Goal: Task Accomplishment & Management: Complete application form

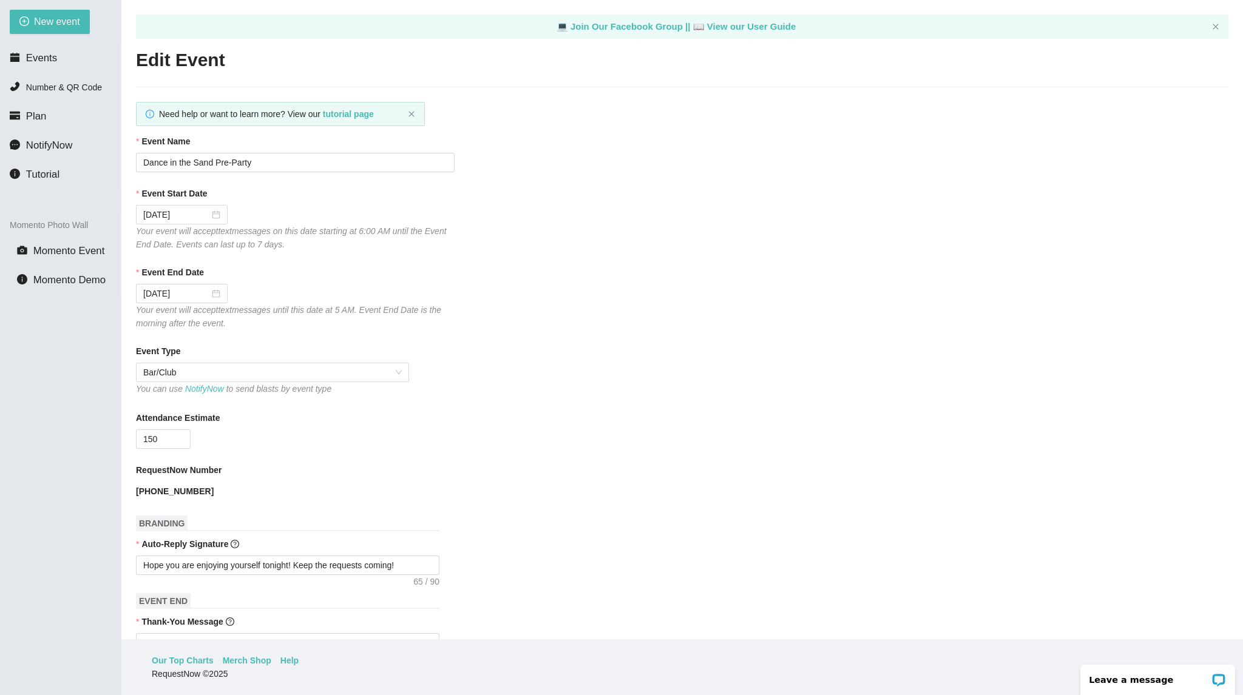
scroll to position [522, 0]
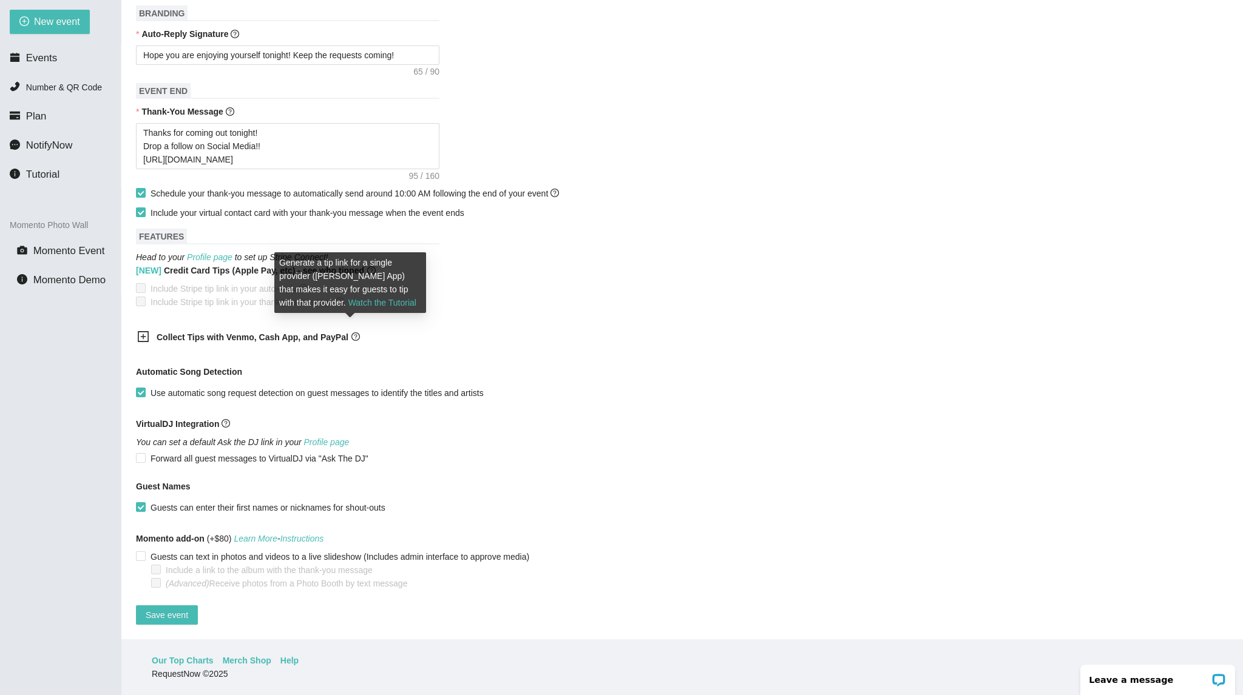
click at [352, 333] on icon "question-circle" at bounding box center [355, 337] width 8 height 8
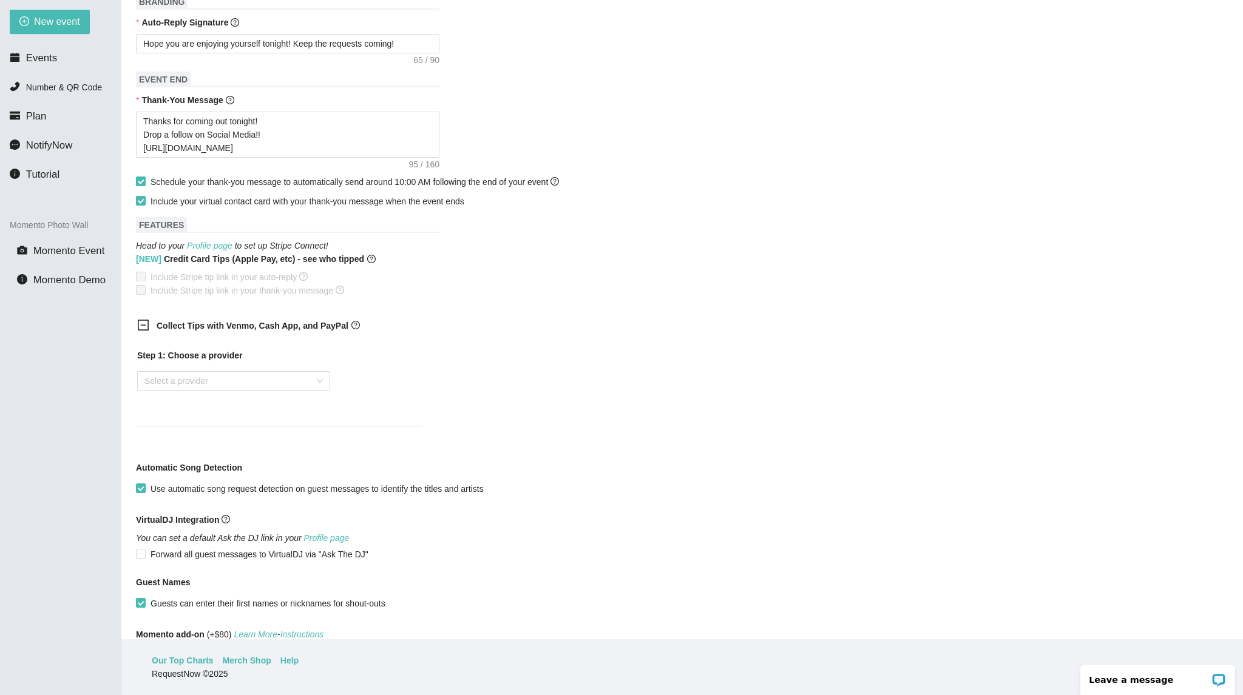
click at [280, 372] on div "Step 1: Choose a provider Select a provider" at bounding box center [279, 380] width 284 height 63
click at [274, 386] on input "search" at bounding box center [229, 381] width 170 height 18
click at [228, 428] on div "Venmo" at bounding box center [233, 426] width 178 height 13
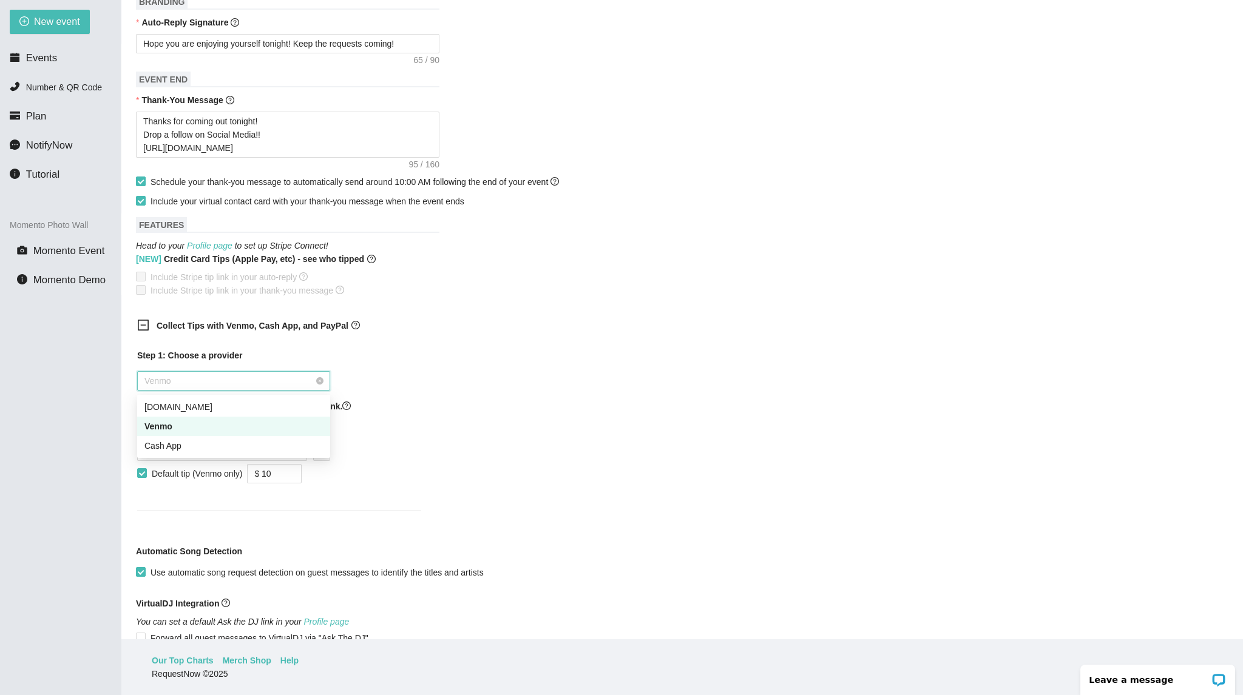
click at [242, 384] on span "Venmo" at bounding box center [233, 381] width 178 height 18
click at [240, 387] on span "Venmo" at bounding box center [233, 381] width 178 height 18
click at [194, 449] on div "Cash App" at bounding box center [233, 445] width 178 height 13
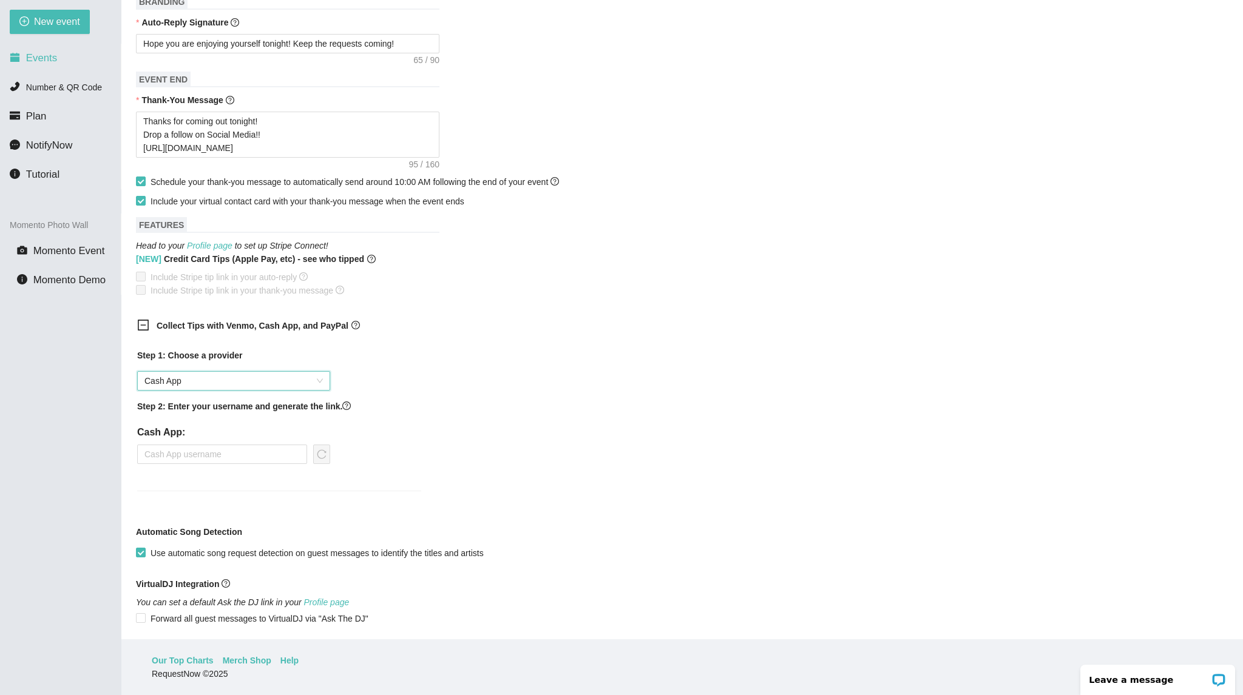
click at [38, 52] on span "Events" at bounding box center [41, 58] width 31 height 12
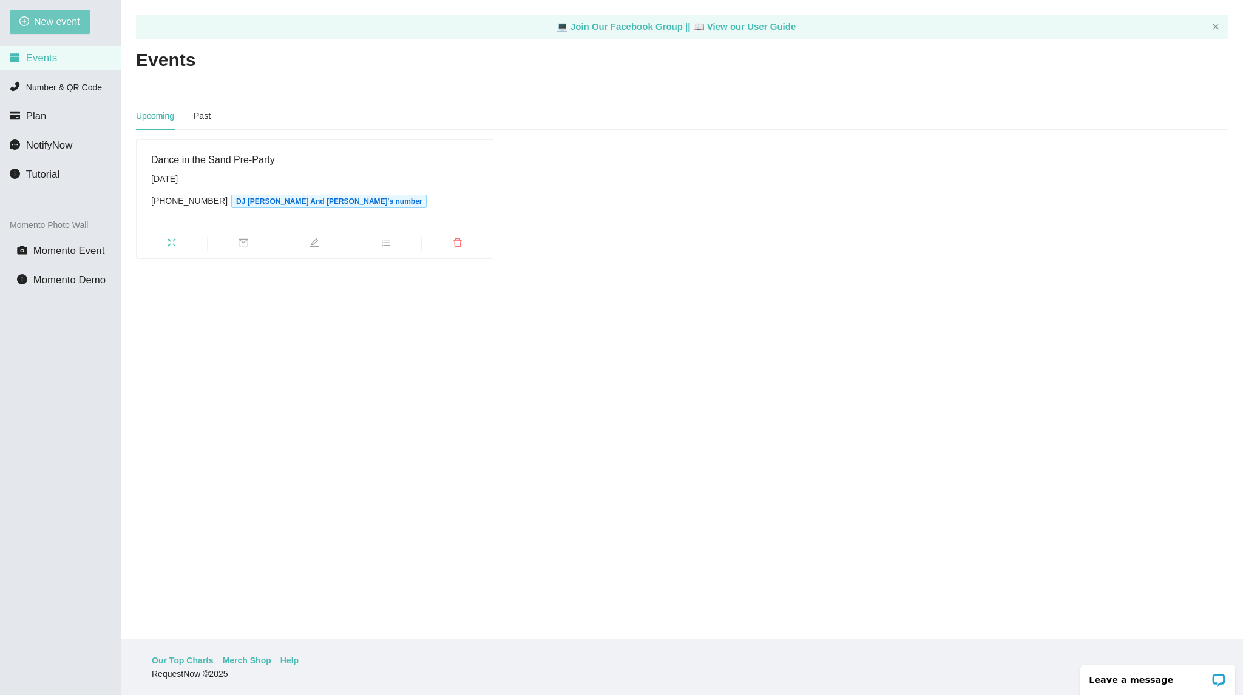
click at [75, 21] on span "New event" at bounding box center [57, 21] width 46 height 15
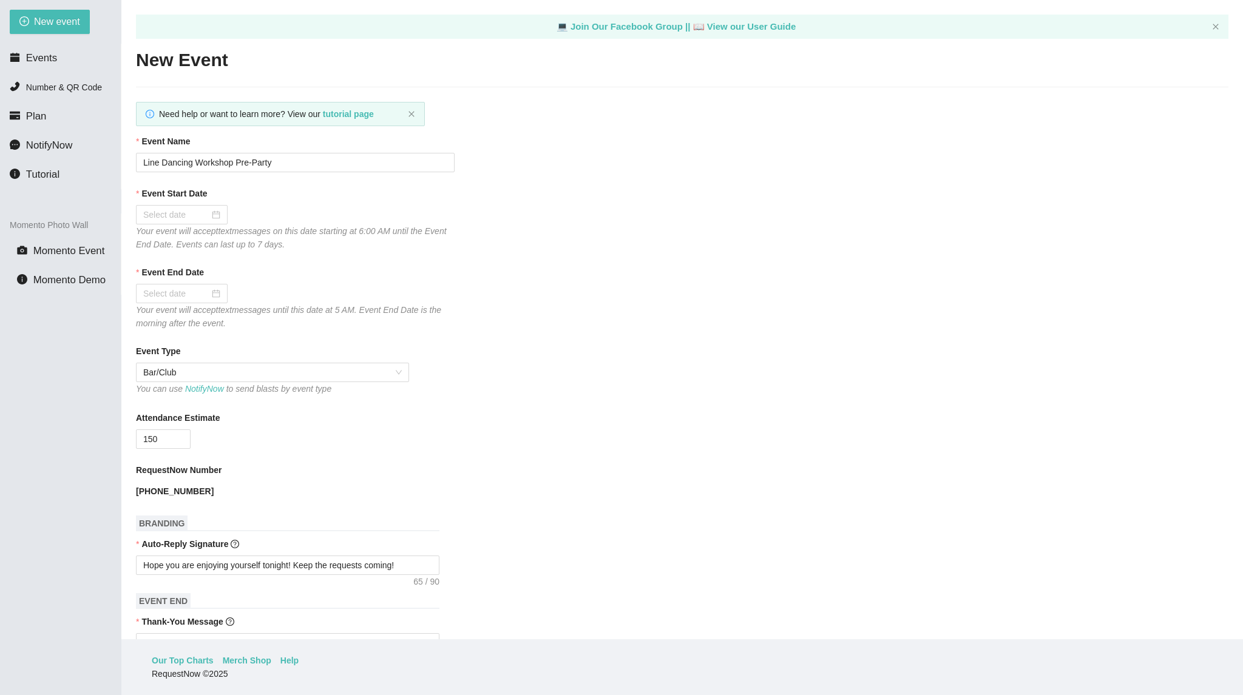
type textarea "[URL][DOMAIN_NAME]"
click at [326, 169] on input "Line Dancing Workshop Pre-Party" at bounding box center [295, 162] width 319 height 19
type input "Bourbon Cowboy [DATE]"
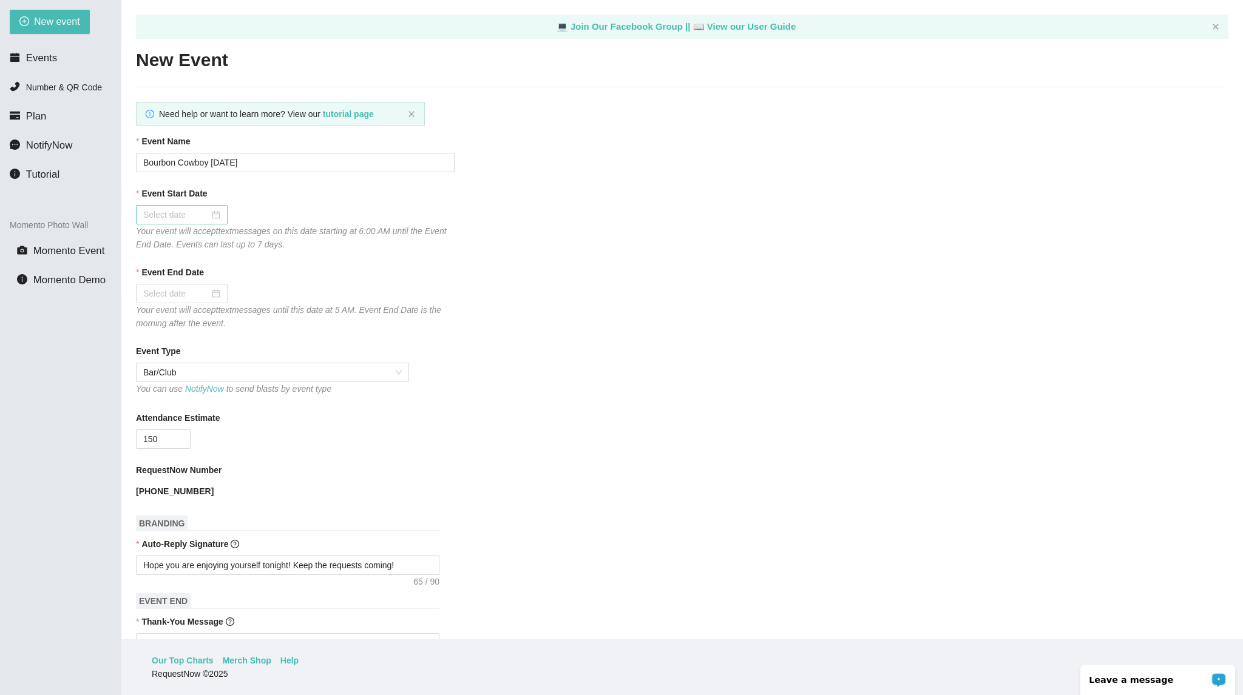
click at [217, 216] on div at bounding box center [181, 214] width 77 height 13
type input "[DATE]"
click at [265, 323] on div "19" at bounding box center [263, 321] width 15 height 15
type input "[DATE]"
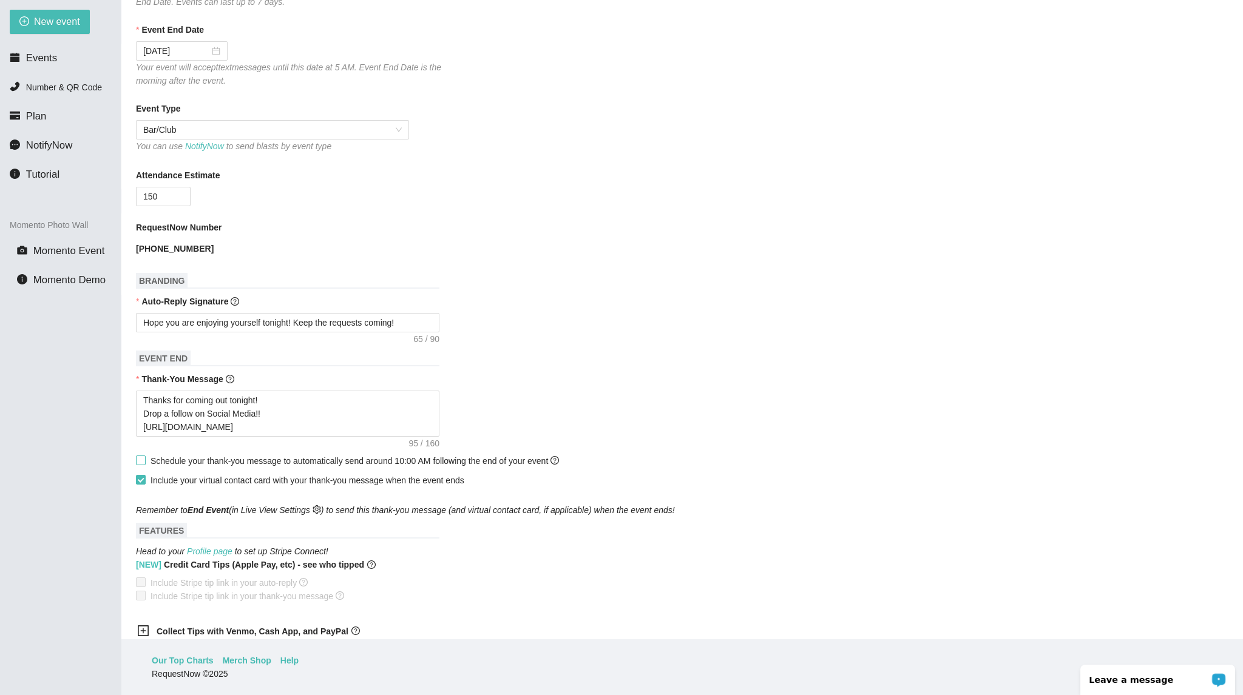
click at [161, 462] on span "Schedule your thank-you message to automatically send around 10:00 AM following…" at bounding box center [354, 461] width 408 height 10
click at [144, 462] on input "Schedule your thank-you message to automatically send around 10:00 AM following…" at bounding box center [140, 460] width 8 height 8
checkbox input "true"
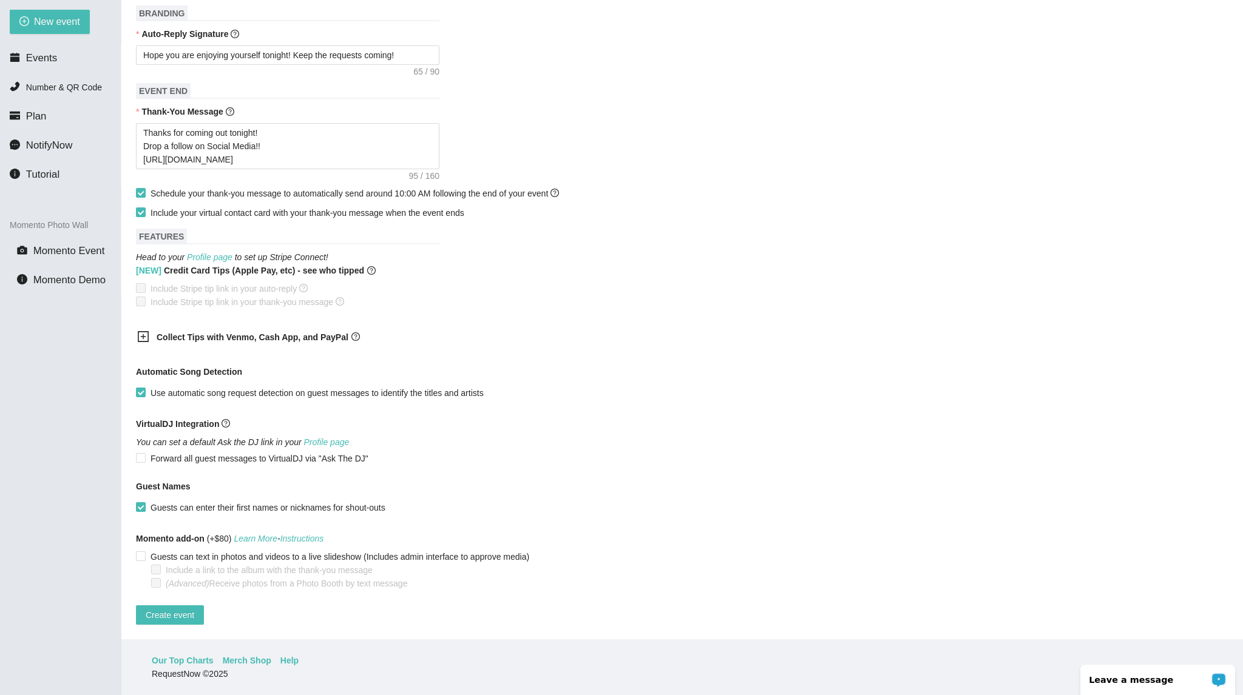
scroll to position [522, 0]
click at [180, 615] on button "Create event" at bounding box center [170, 615] width 68 height 19
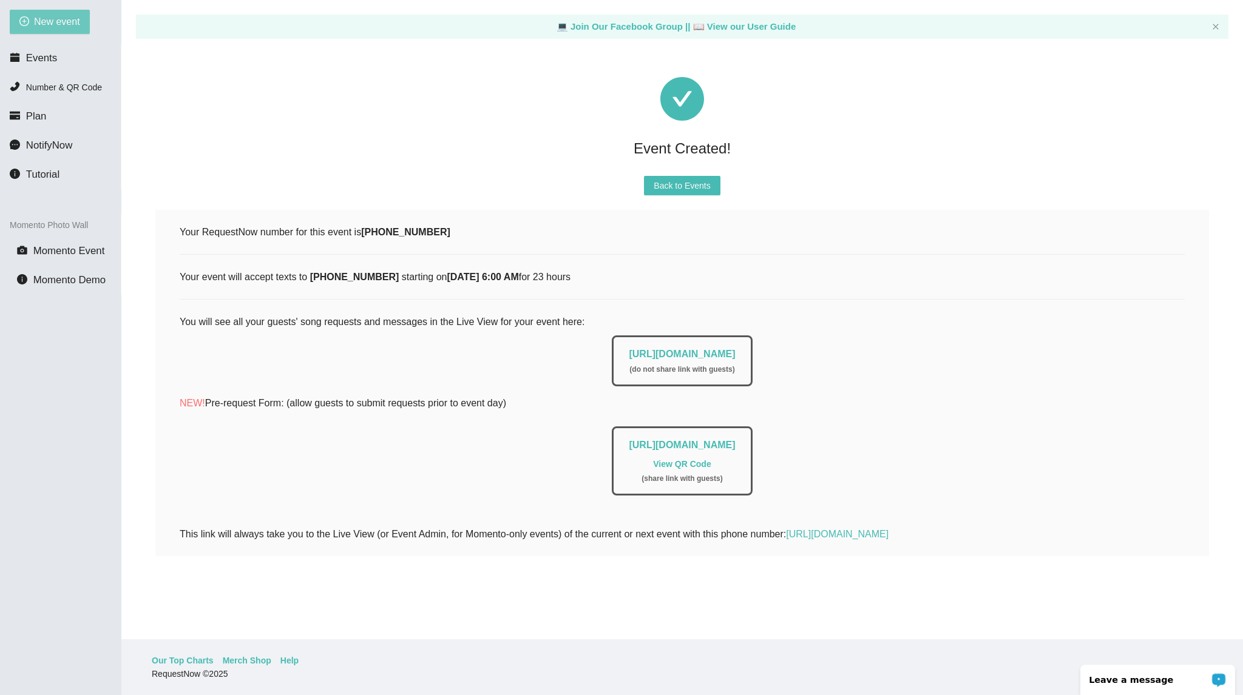
click at [47, 18] on span "New event" at bounding box center [57, 21] width 46 height 15
type textarea "[URL][DOMAIN_NAME]"
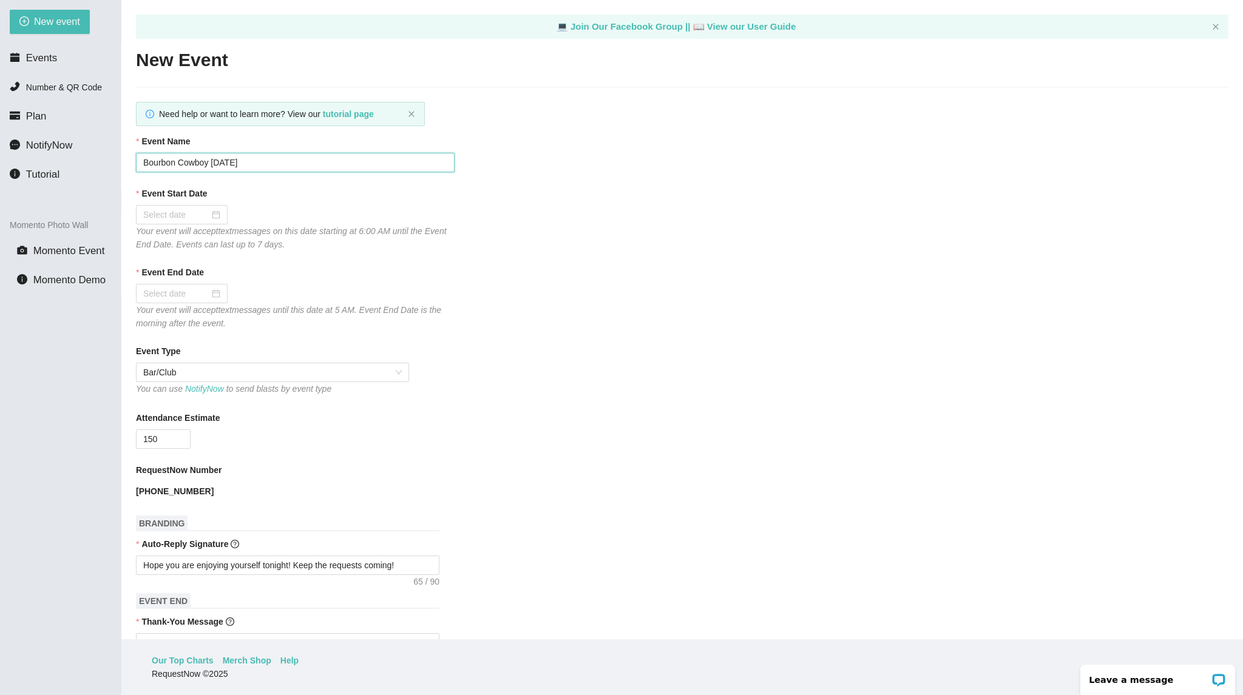
click at [233, 161] on input "Bourbon Cowboy [DATE]" at bounding box center [295, 162] width 319 height 19
type input "Bourbon Cowboy [DATE]"
click at [211, 221] on div at bounding box center [181, 214] width 77 height 13
type input "[DATE]"
click at [277, 323] on td "20" at bounding box center [285, 322] width 22 height 18
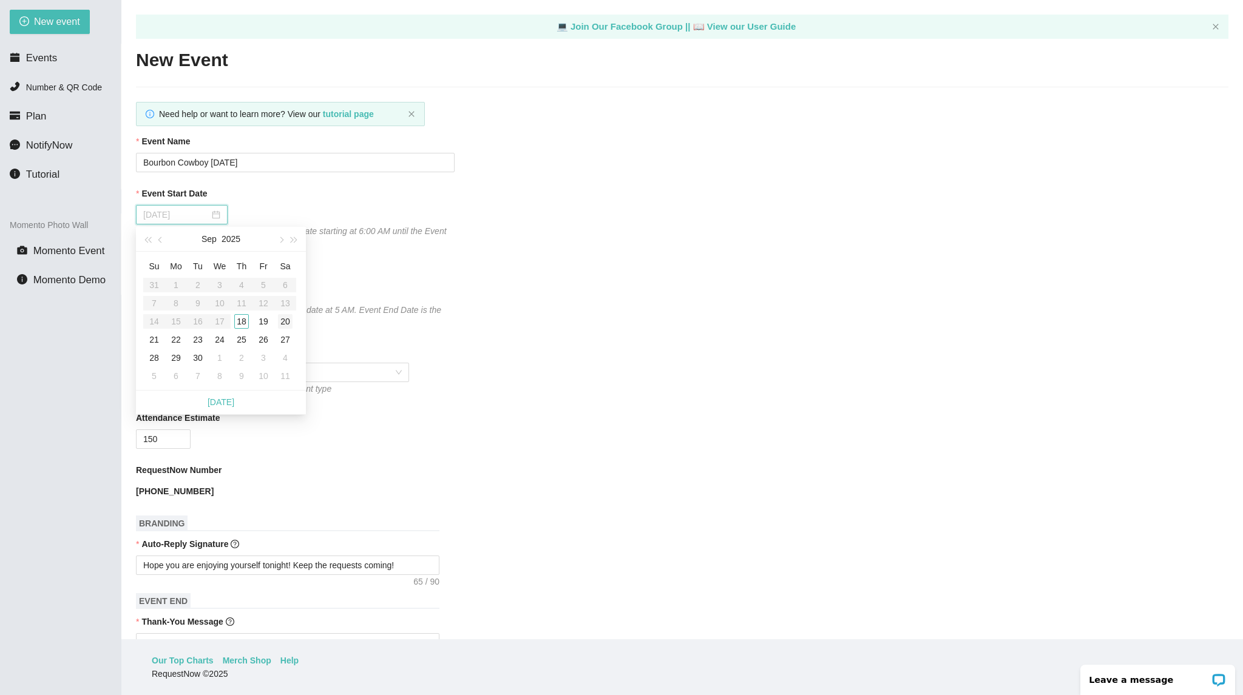
type input "[DATE]"
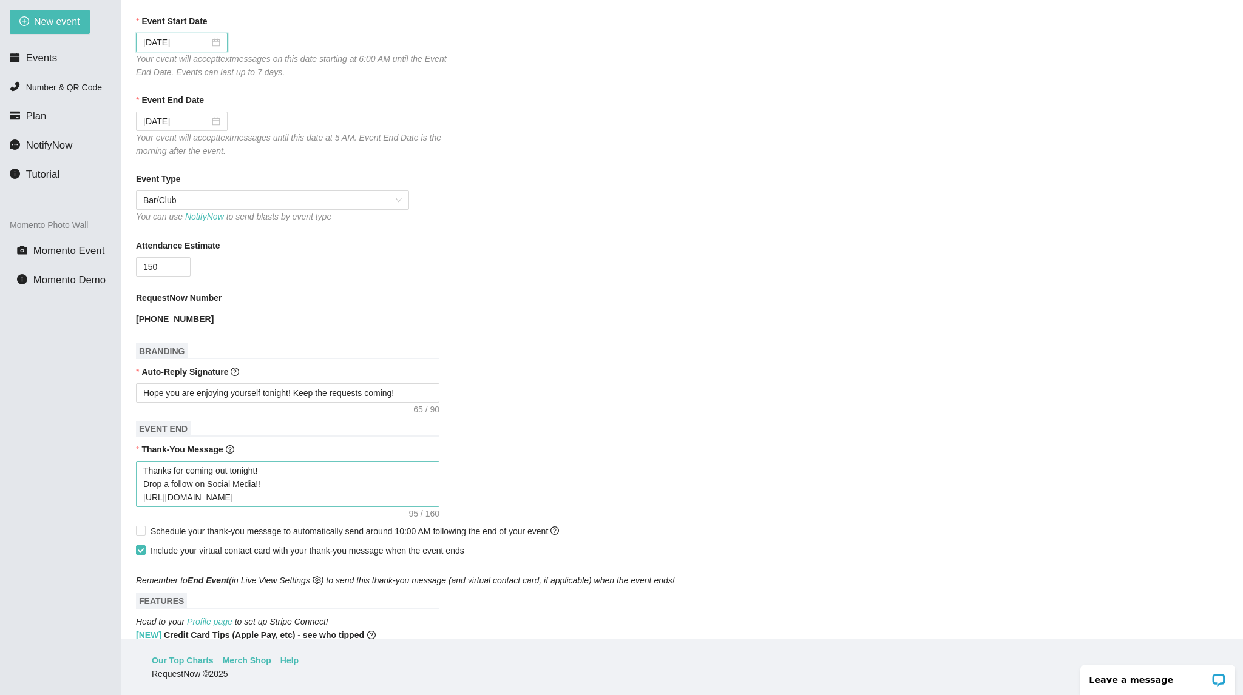
scroll to position [182, 0]
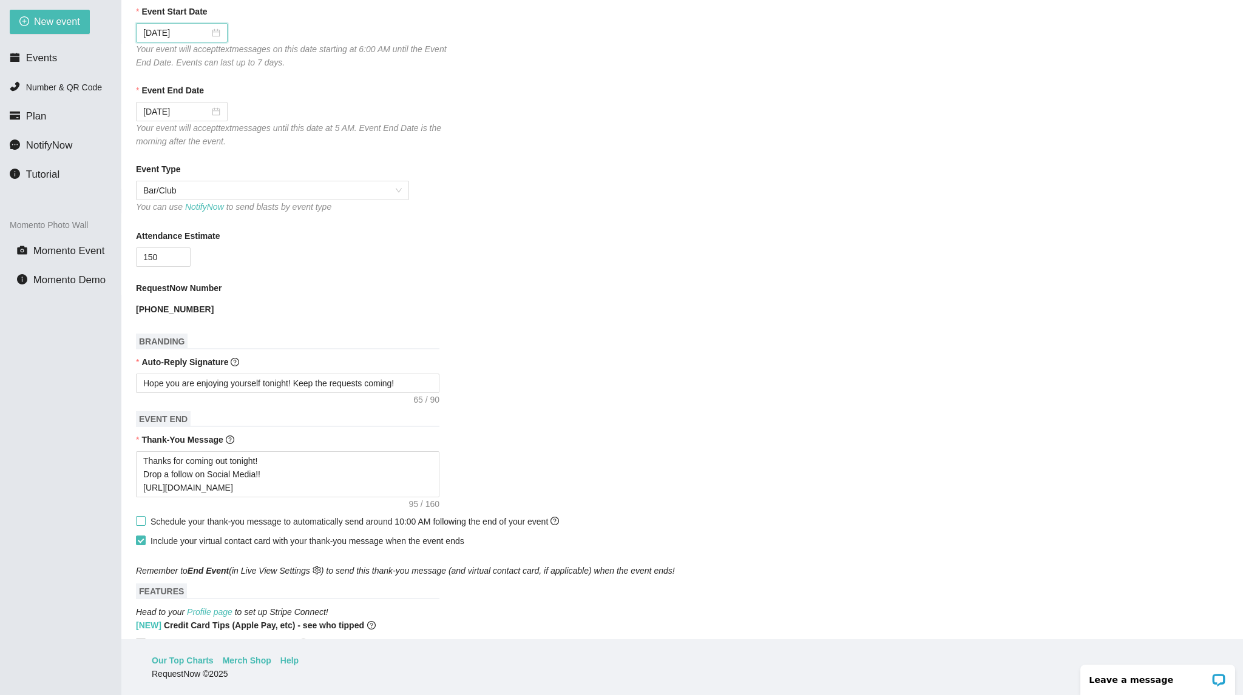
click at [167, 527] on span "Schedule your thank-you message to automatically send around 10:00 AM following…" at bounding box center [354, 522] width 408 height 10
click at [144, 525] on input "Schedule your thank-you message to automatically send around 10:00 AM following…" at bounding box center [140, 520] width 8 height 8
checkbox input "true"
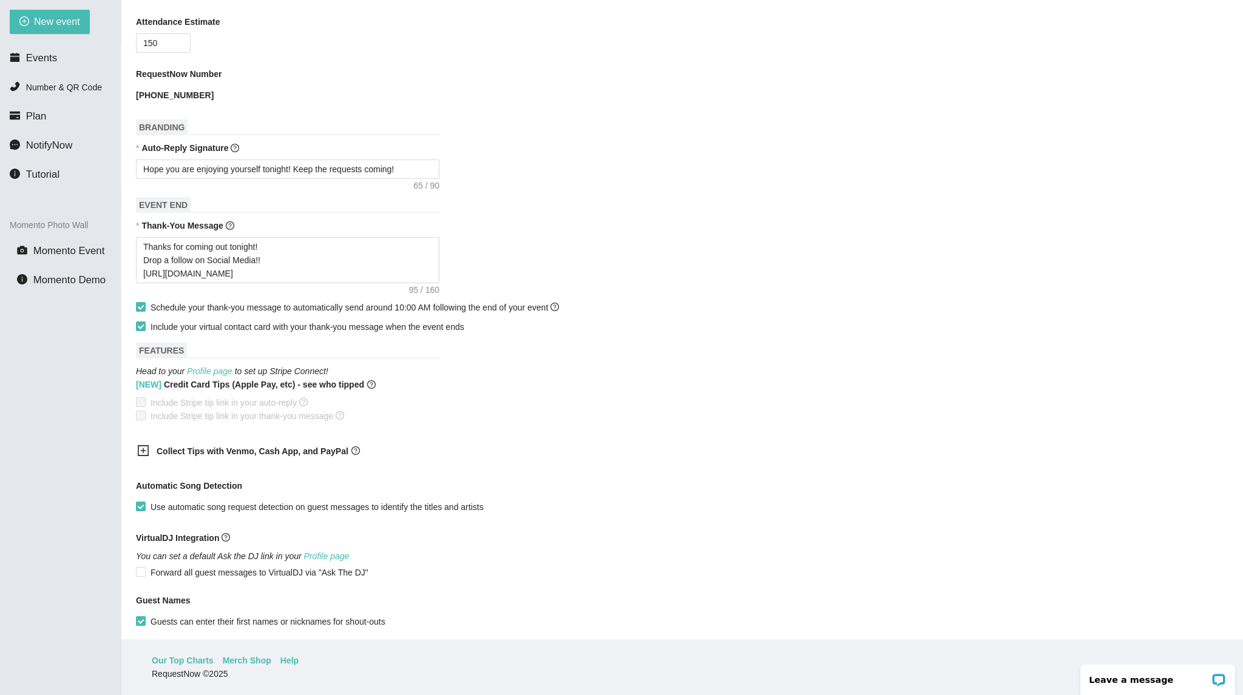
scroll to position [522, 0]
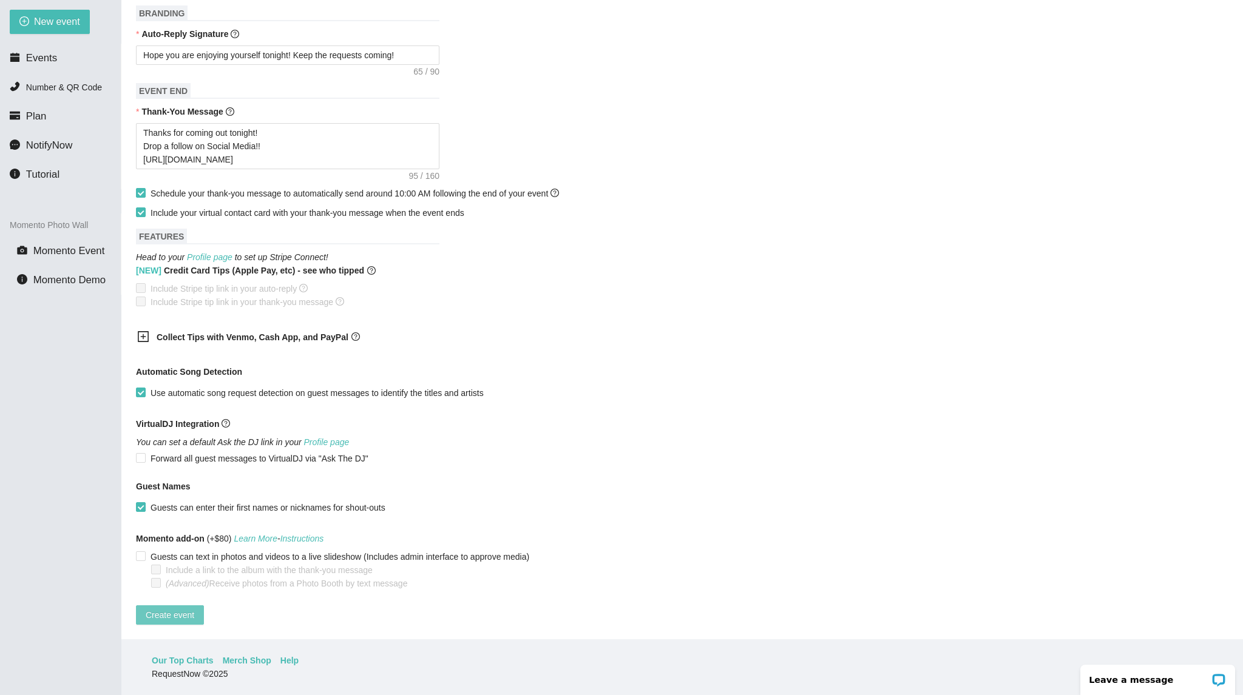
click at [167, 609] on span "Create event" at bounding box center [170, 615] width 49 height 13
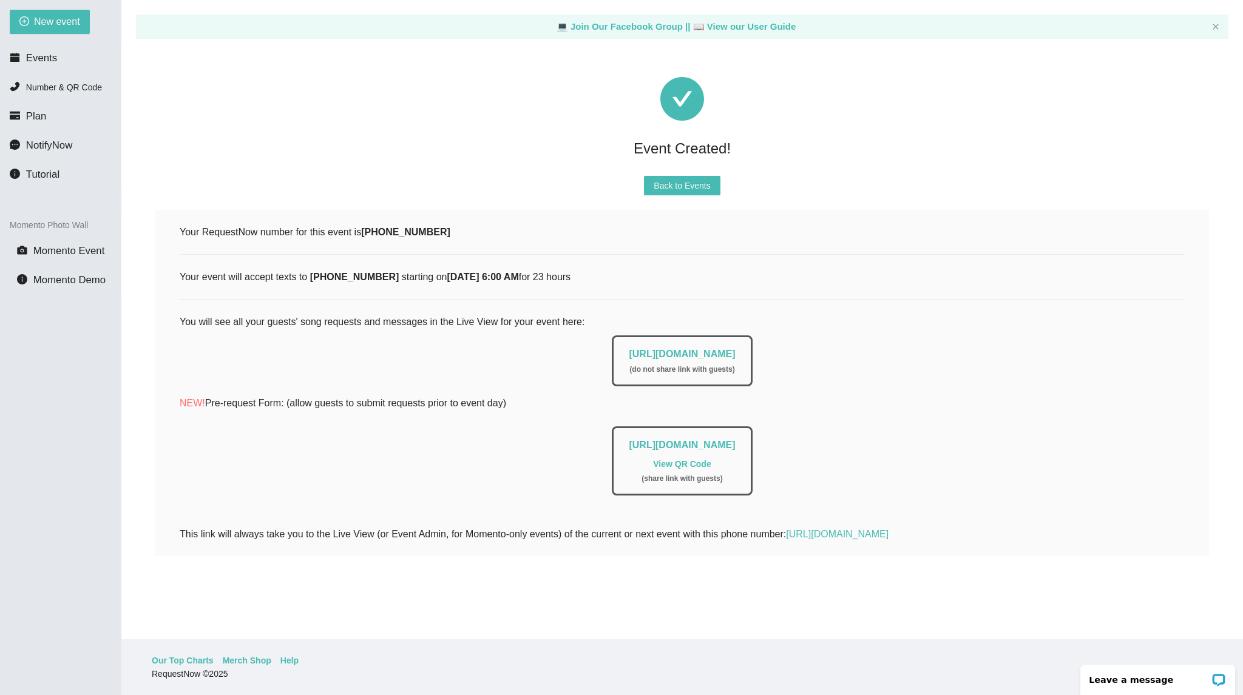
scroll to position [0, 0]
click at [54, 61] on span "Events" at bounding box center [41, 58] width 31 height 12
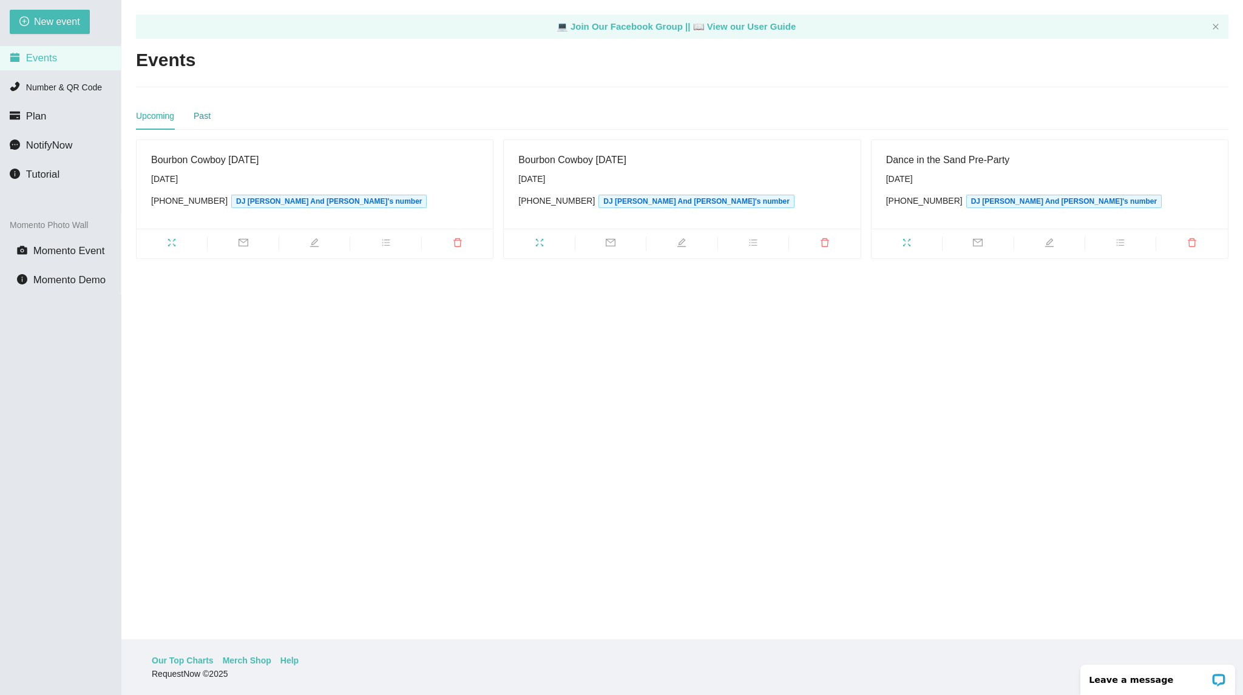
click at [205, 122] on div "Past" at bounding box center [202, 115] width 17 height 13
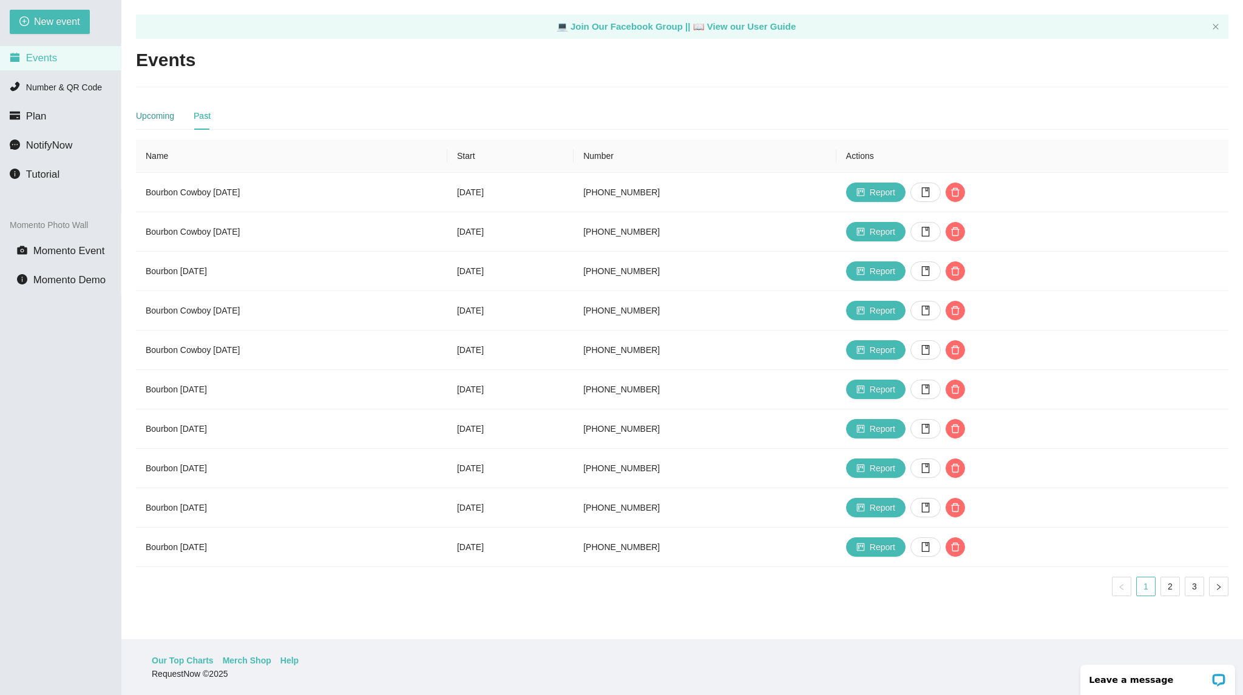
click at [163, 120] on div "Upcoming" at bounding box center [155, 115] width 38 height 13
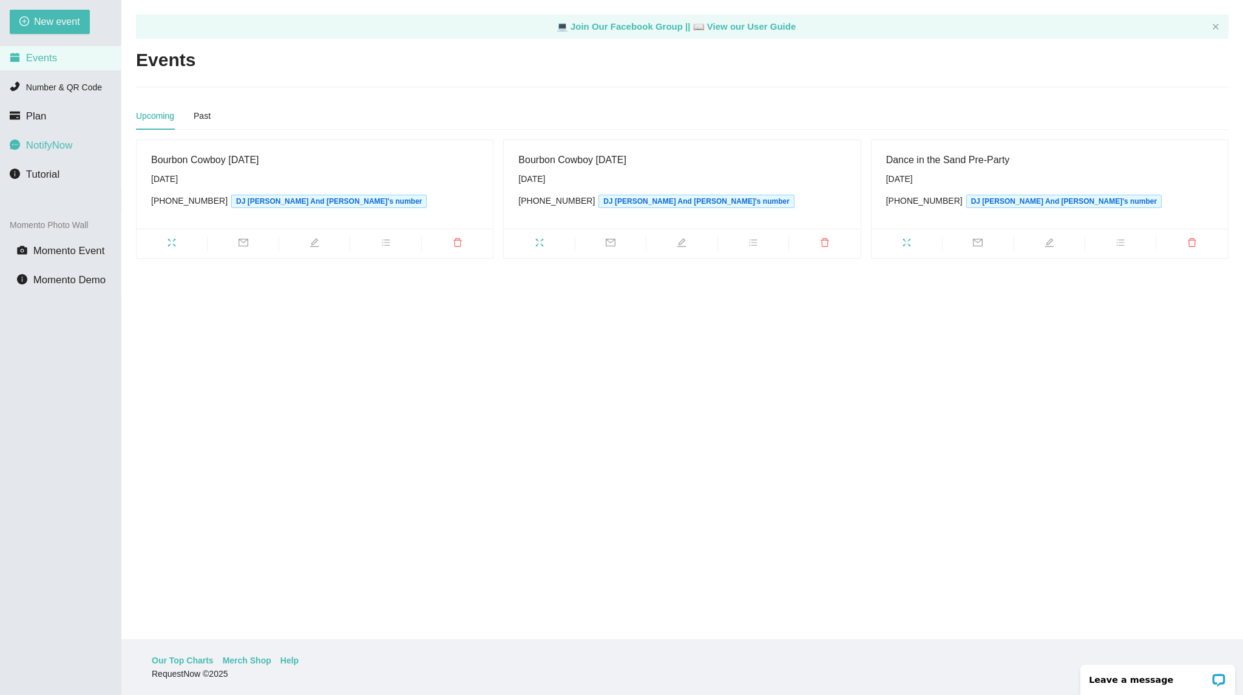
click at [70, 154] on li "NotifyNow" at bounding box center [60, 145] width 121 height 24
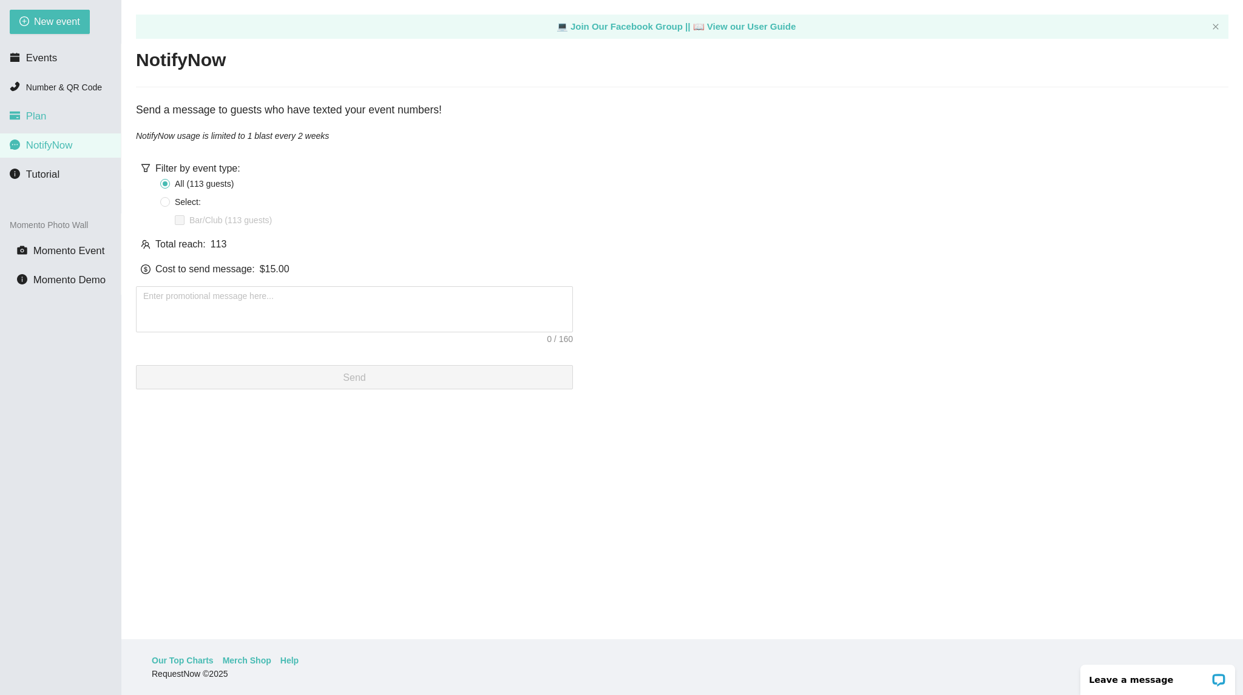
click at [86, 126] on li "Plan" at bounding box center [60, 116] width 121 height 24
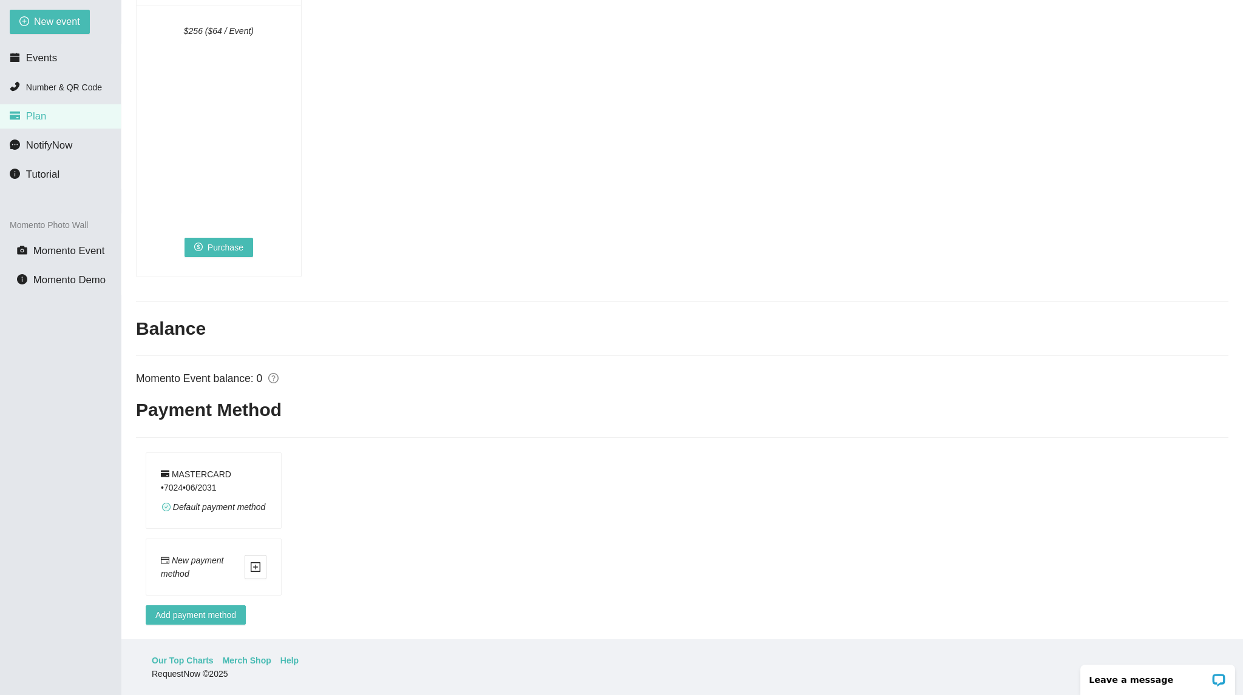
scroll to position [657, 0]
click at [22, 140] on li "NotifyNow" at bounding box center [60, 145] width 121 height 24
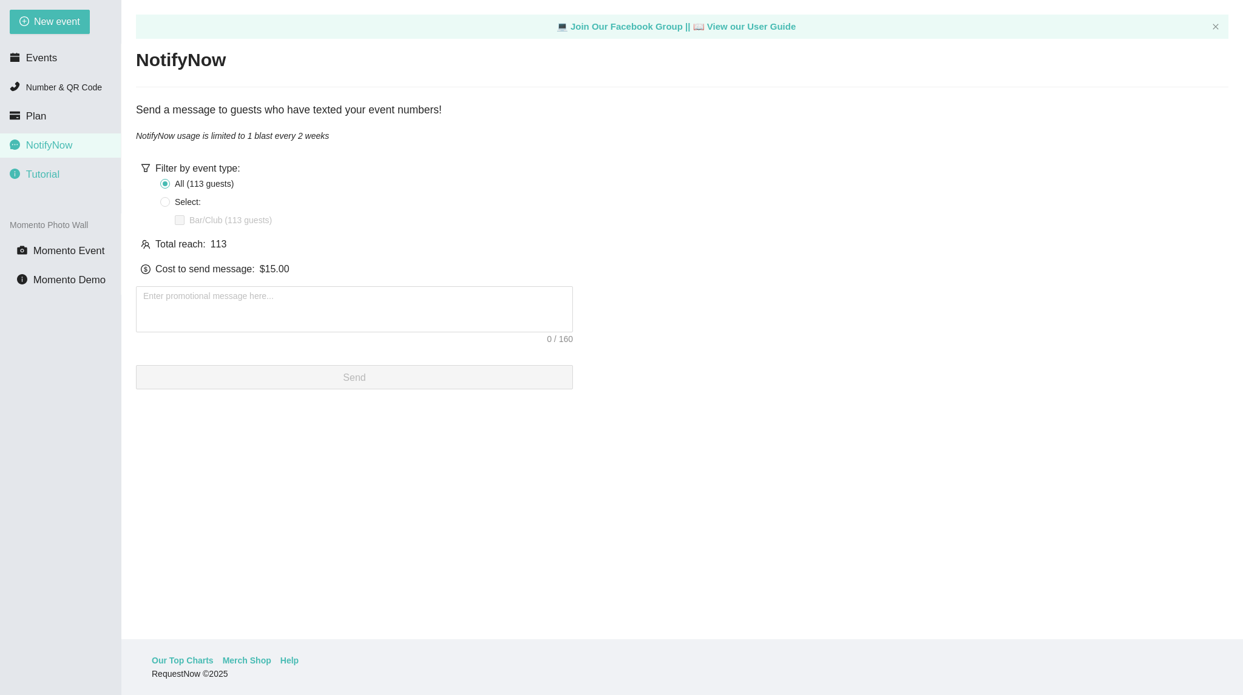
click at [34, 171] on span "Tutorial" at bounding box center [42, 175] width 33 height 12
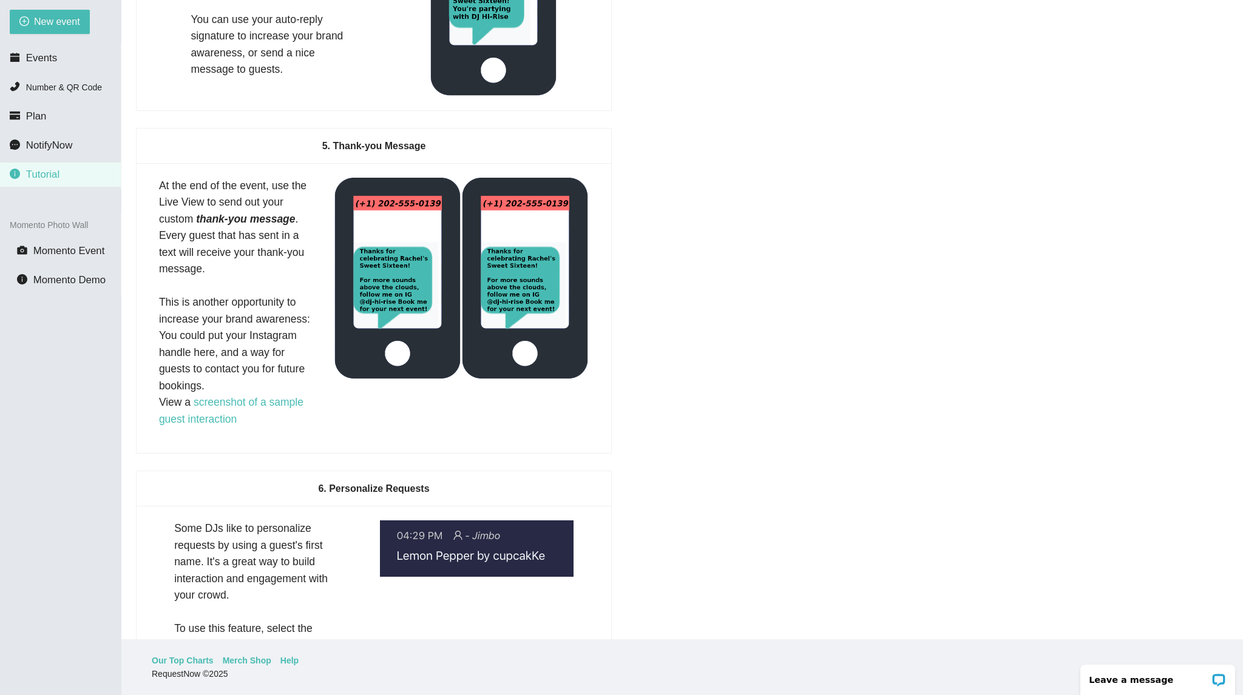
scroll to position [1762, 0]
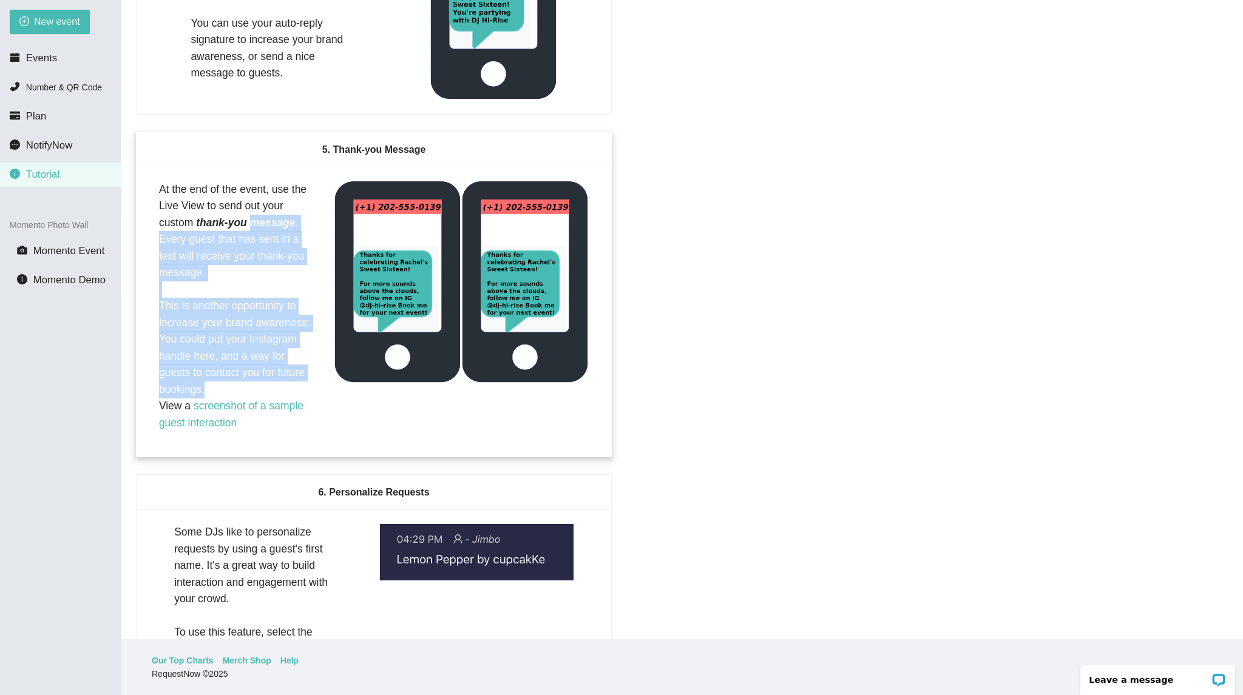
drag, startPoint x: 219, startPoint y: 404, endPoint x: 251, endPoint y: 245, distance: 162.2
click at [251, 245] on div "At the end of the event, use the Live View to send out your custom thank-you me…" at bounding box center [239, 306] width 160 height 251
click at [216, 429] on link "screenshot of a sample guest interaction" at bounding box center [231, 414] width 144 height 29
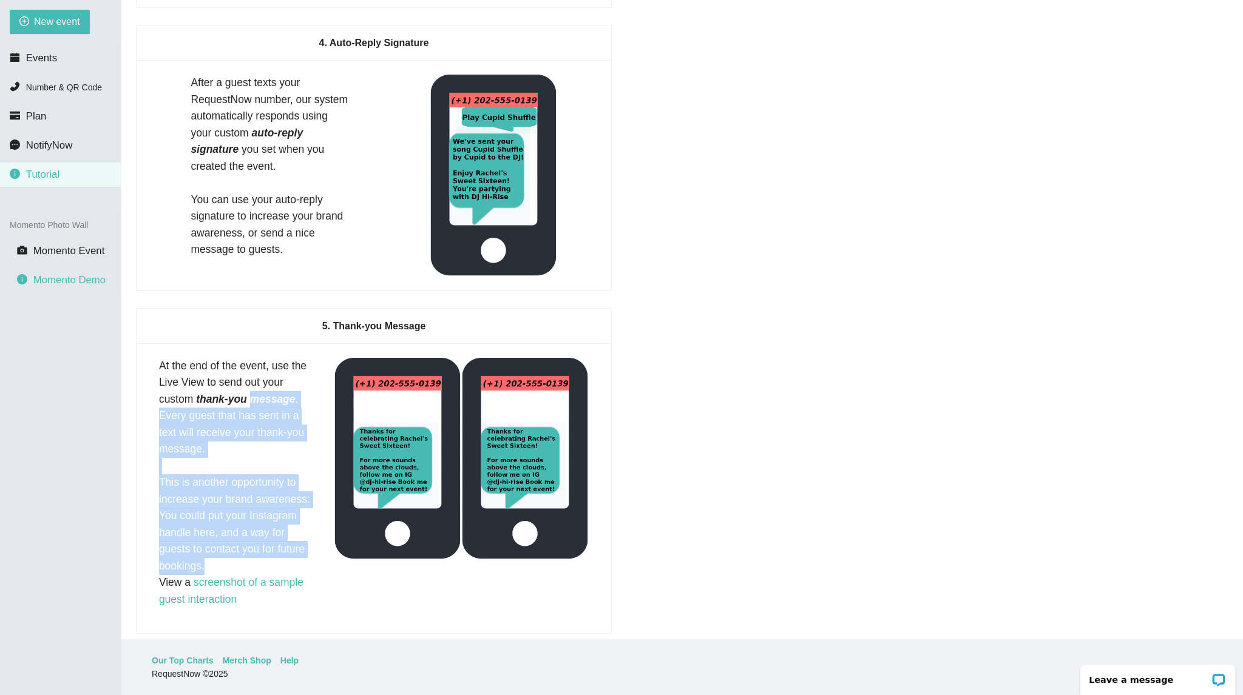
scroll to position [1580, 0]
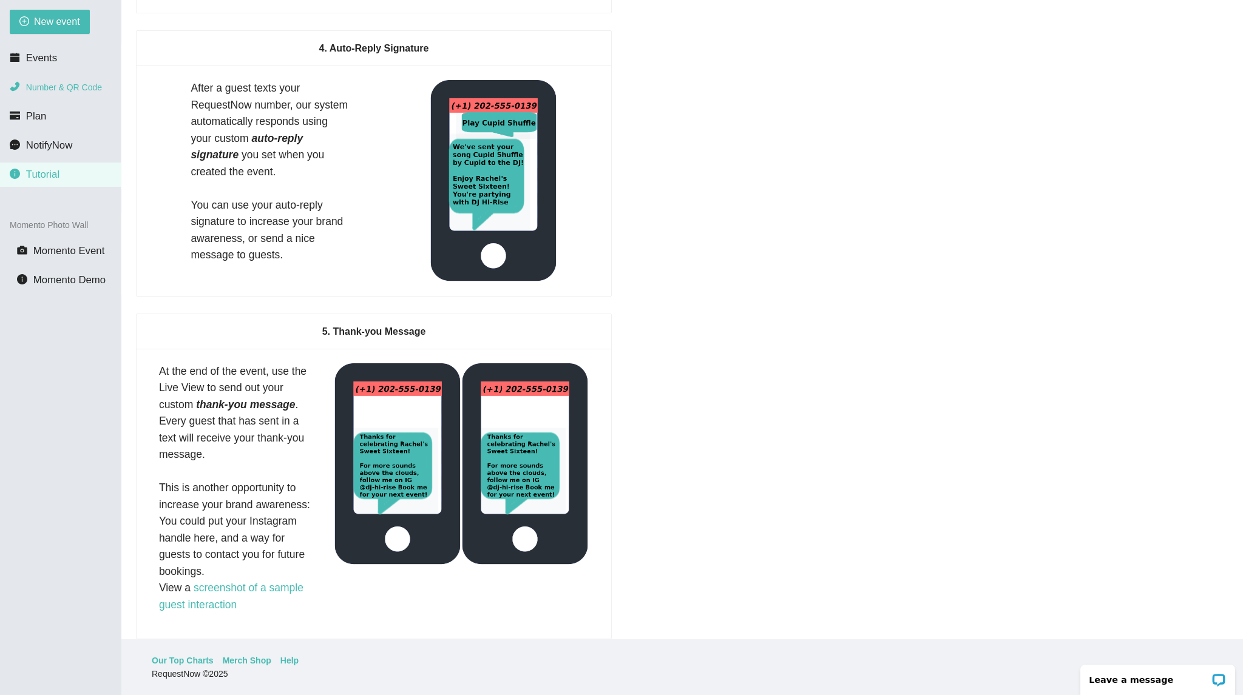
click at [95, 78] on li "Number & QR Code" at bounding box center [60, 87] width 121 height 24
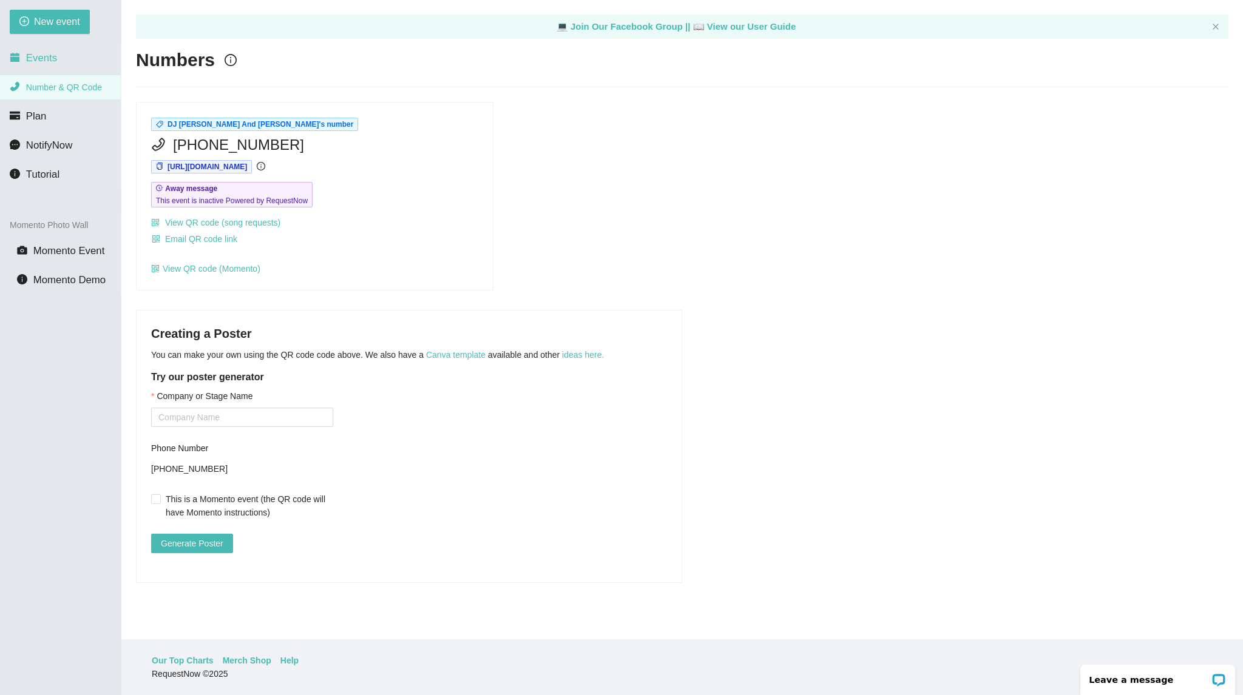
click at [50, 69] on li "Events" at bounding box center [60, 58] width 121 height 24
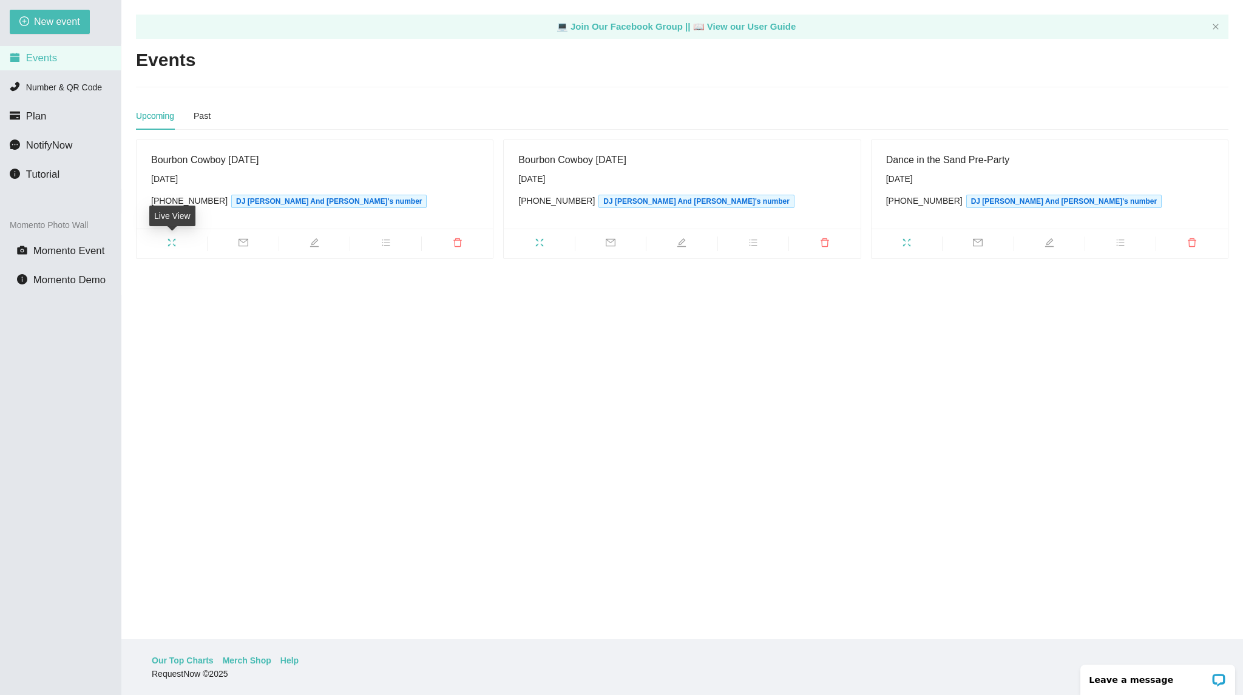
click at [158, 240] on span "fullscreen" at bounding box center [172, 244] width 70 height 13
